Goal: Information Seeking & Learning: Understand process/instructions

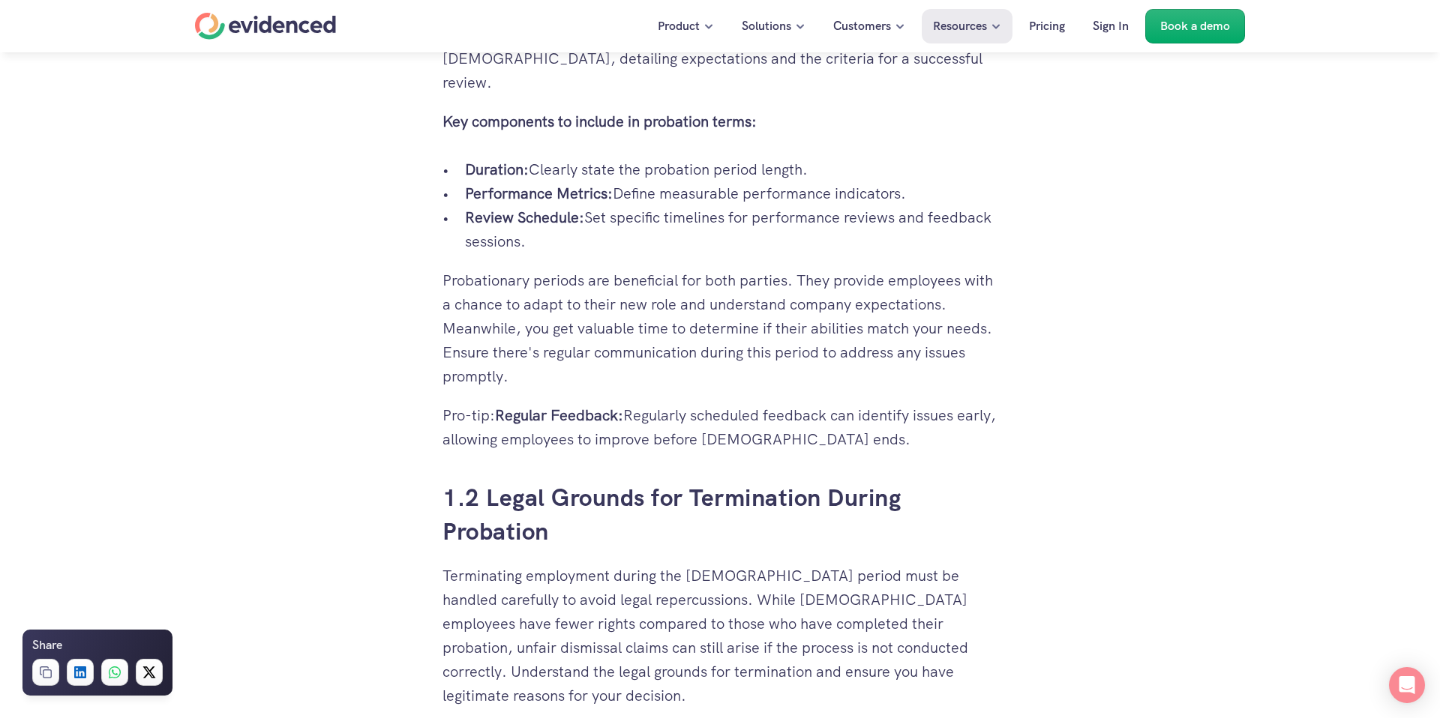
scroll to position [1399, 0]
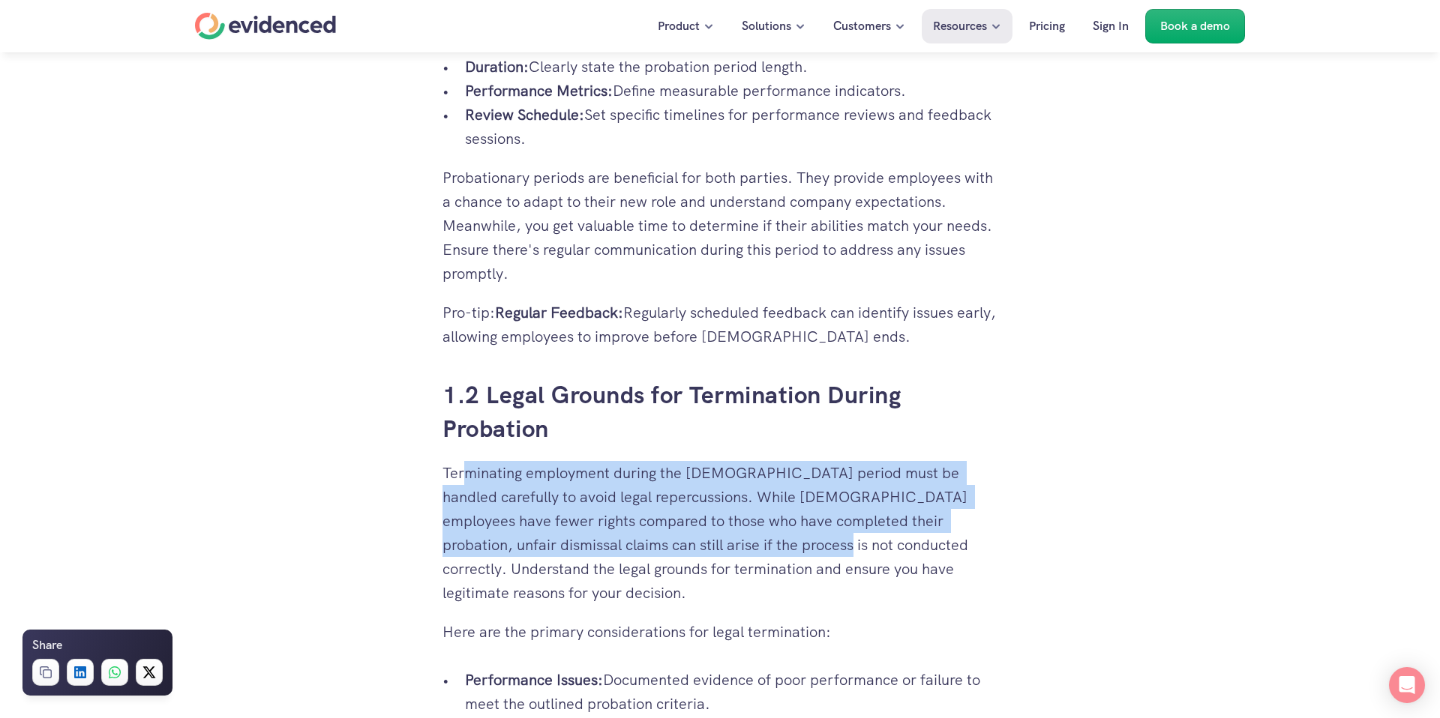
drag, startPoint x: 463, startPoint y: 354, endPoint x: 751, endPoint y: 412, distance: 293.9
click at [751, 461] on p "Terminating employment during the [DEMOGRAPHIC_DATA] period must be handled car…" at bounding box center [719, 533] width 555 height 144
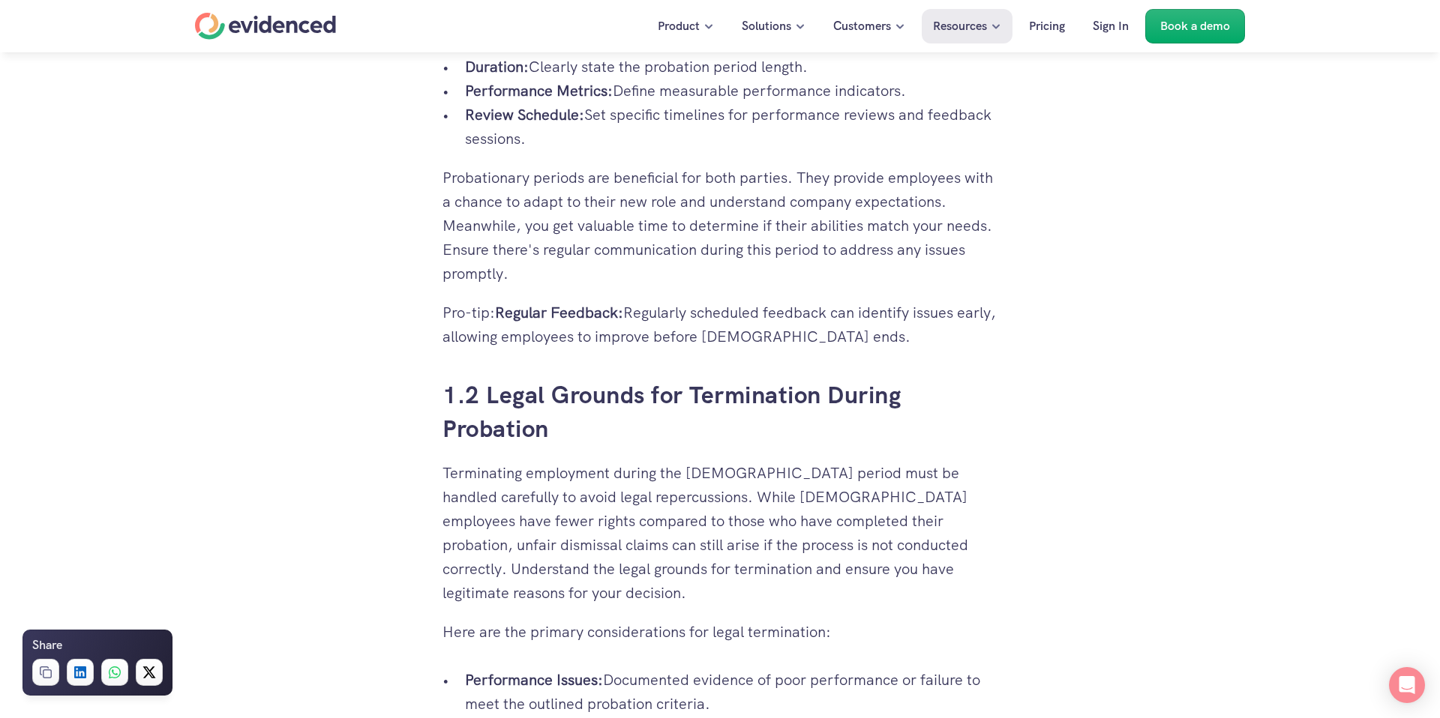
click at [472, 620] on p "Here are the primary considerations for legal termination:" at bounding box center [719, 632] width 555 height 24
click at [607, 620] on p "Here are the primary considerations for legal termination:" at bounding box center [719, 632] width 555 height 24
click at [715, 620] on p "Here are the primary considerations for legal termination:" at bounding box center [719, 632] width 555 height 24
click at [784, 461] on p "Terminating employment during the [DEMOGRAPHIC_DATA] period must be handled car…" at bounding box center [719, 533] width 555 height 144
click at [877, 461] on p "Terminating employment during the [DEMOGRAPHIC_DATA] period must be handled car…" at bounding box center [719, 533] width 555 height 144
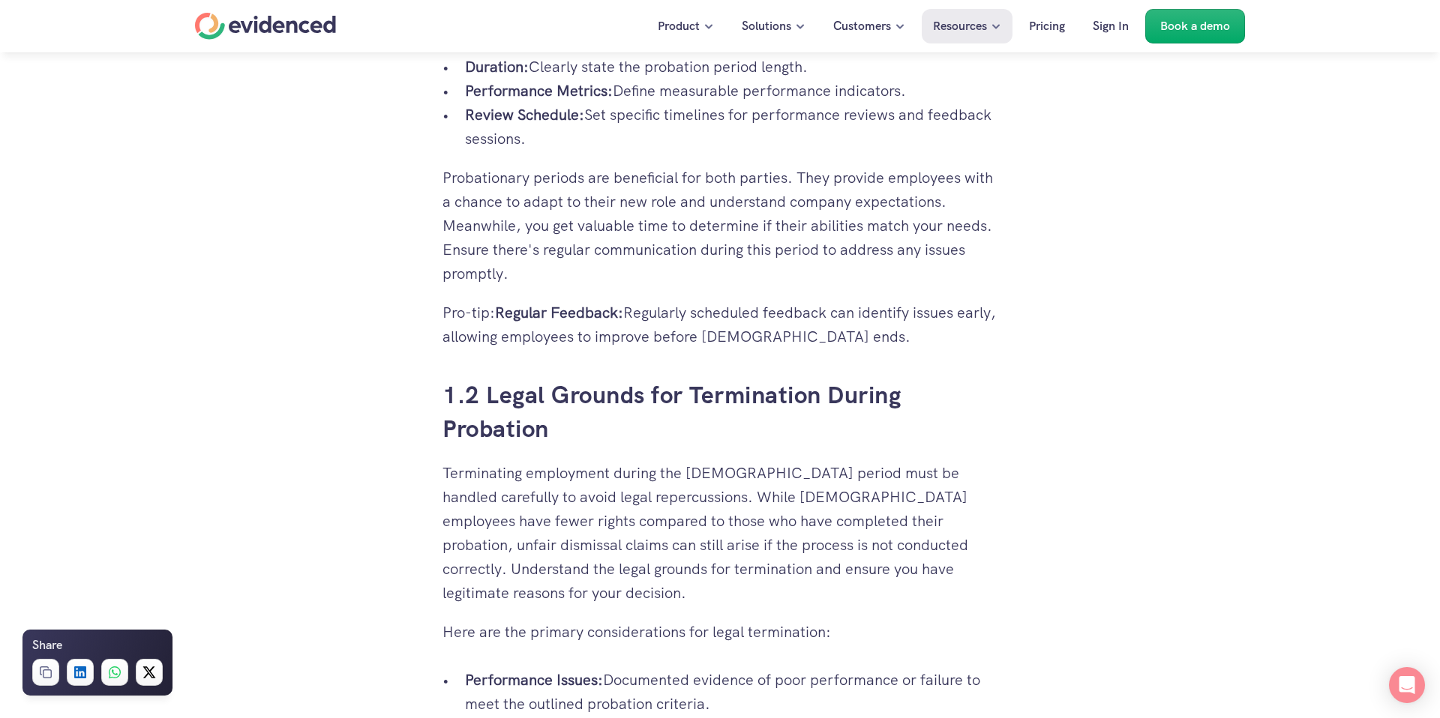
click at [560, 461] on p "Terminating employment during the [DEMOGRAPHIC_DATA] period must be handled car…" at bounding box center [719, 533] width 555 height 144
click at [596, 461] on p "Terminating employment during the [DEMOGRAPHIC_DATA] period must be handled car…" at bounding box center [719, 533] width 555 height 144
click at [734, 461] on p "Terminating employment during the [DEMOGRAPHIC_DATA] period must be handled car…" at bounding box center [719, 533] width 555 height 144
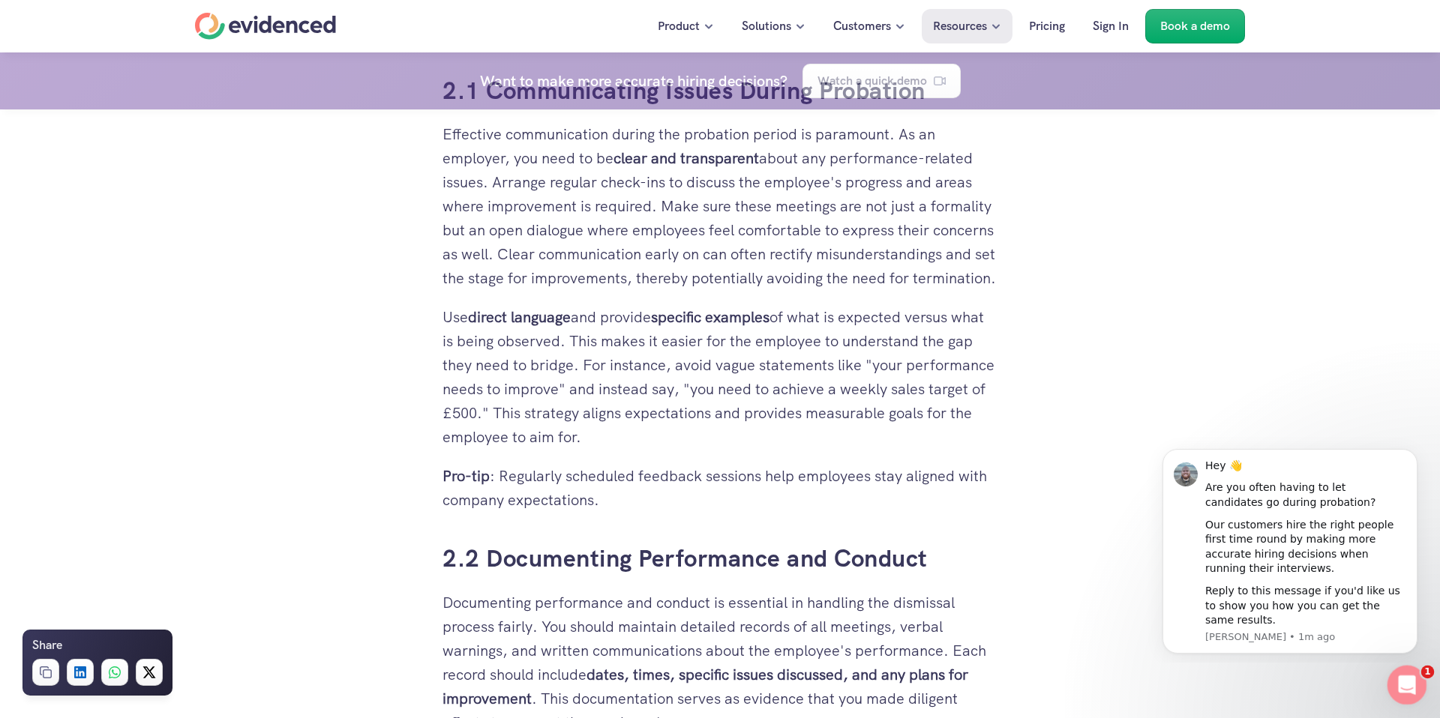
scroll to position [2713, 0]
